Goal: Find specific page/section: Find specific page/section

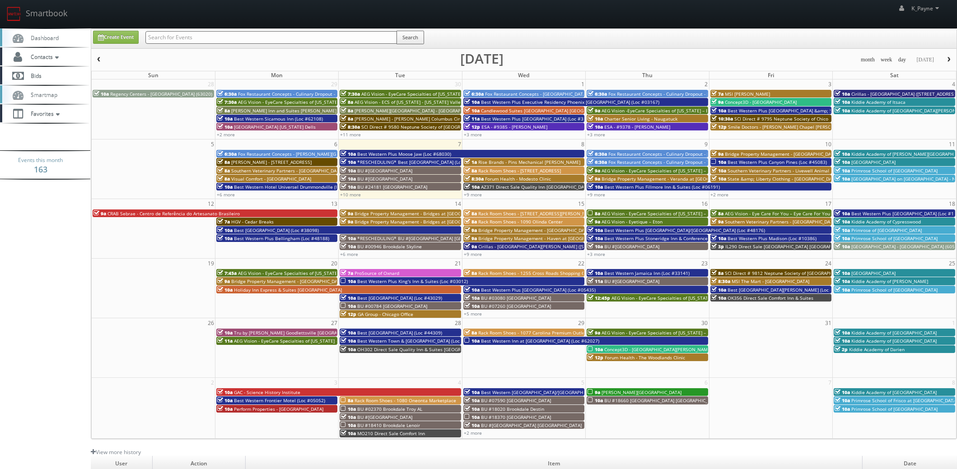
click at [203, 42] on input "text" at bounding box center [271, 37] width 252 height 13
type input "candelwood suites"
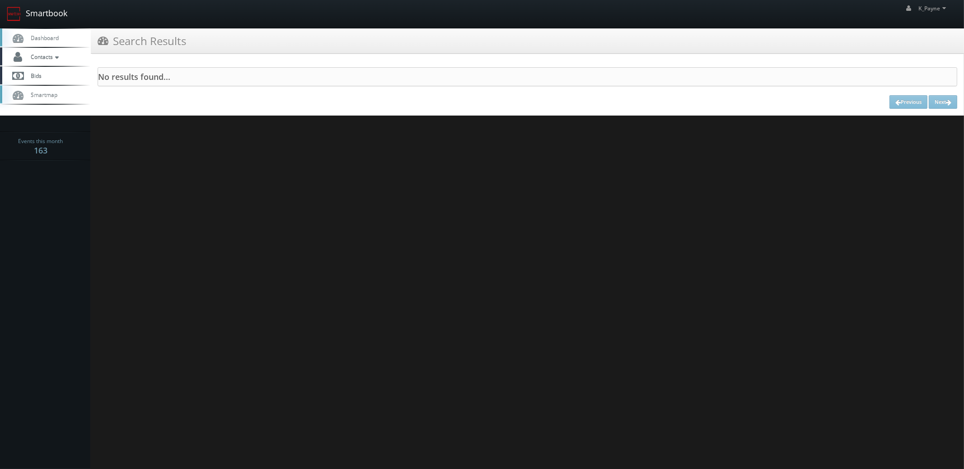
click at [41, 11] on link "Smartbook" at bounding box center [37, 14] width 74 height 28
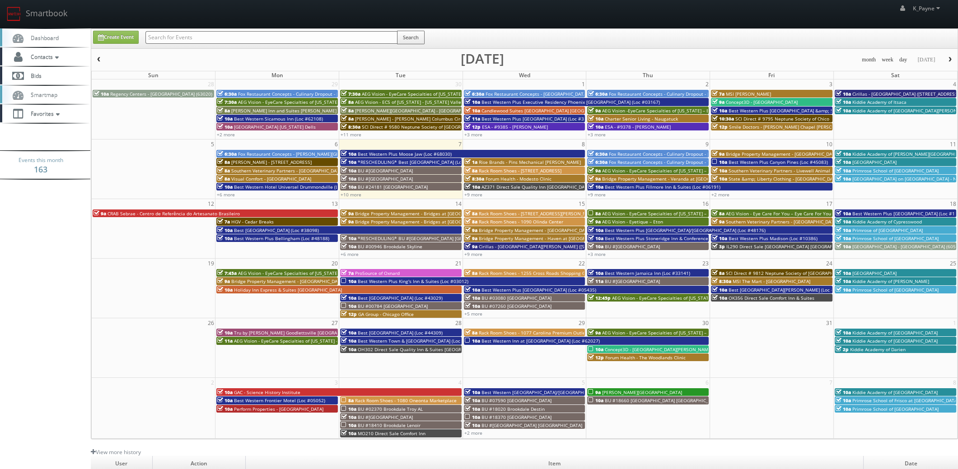
click at [159, 35] on input "text" at bounding box center [271, 37] width 252 height 13
type input "candlewood"
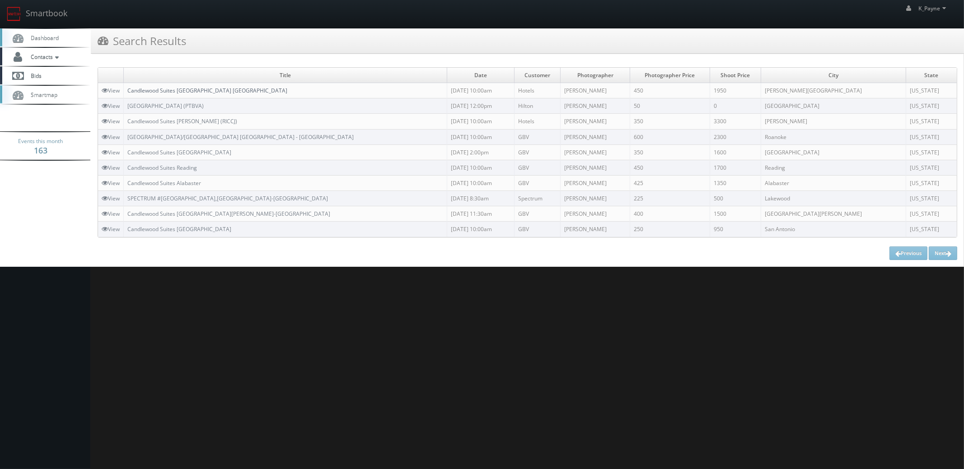
click at [215, 88] on link "Candlewood Suites [GEOGRAPHIC_DATA] [GEOGRAPHIC_DATA]" at bounding box center [207, 91] width 160 height 8
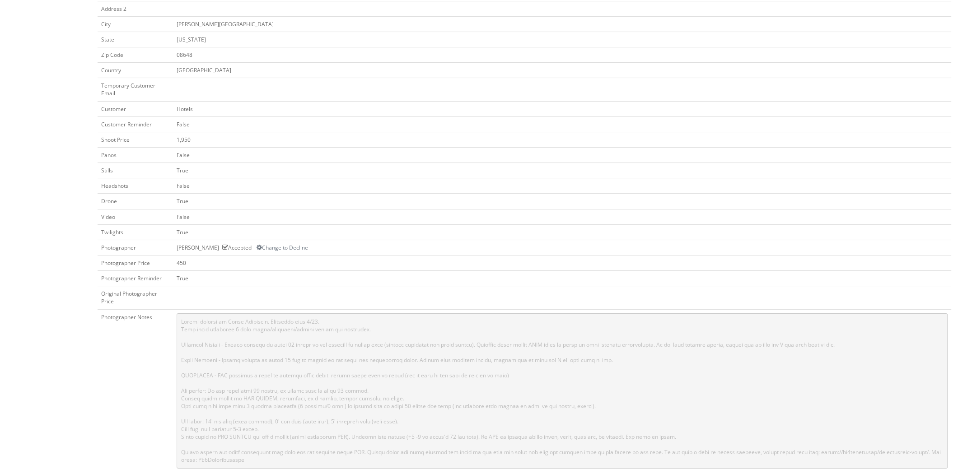
scroll to position [406, 0]
